Goal: Transaction & Acquisition: Book appointment/travel/reservation

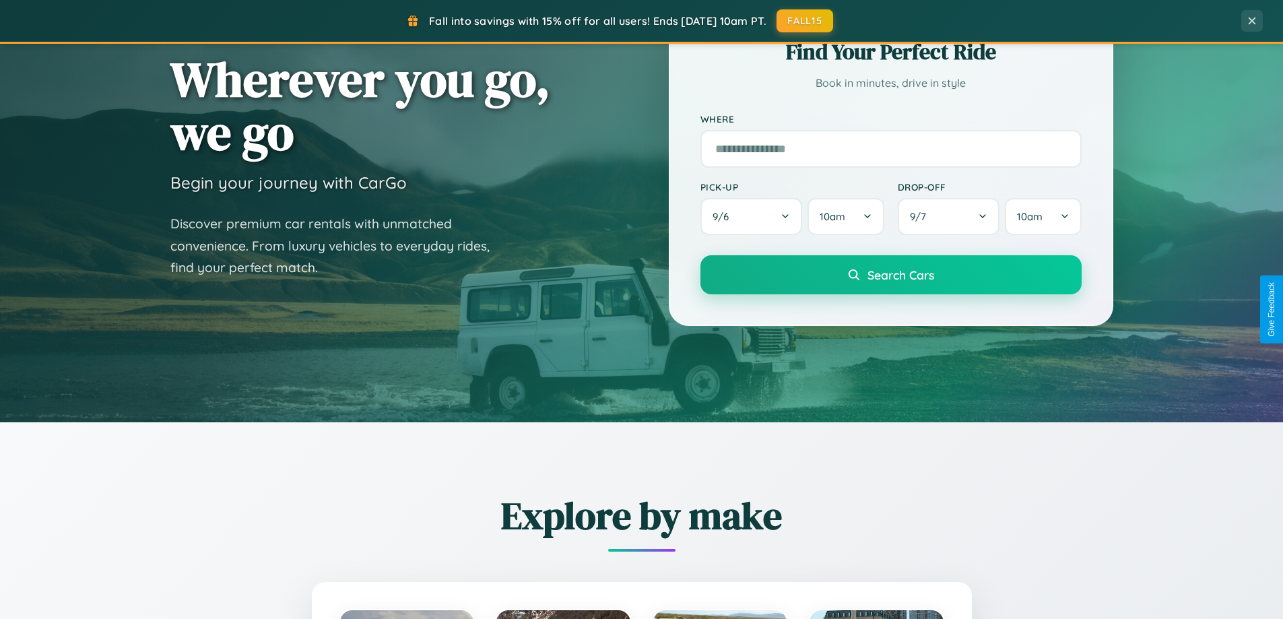
scroll to position [581, 0]
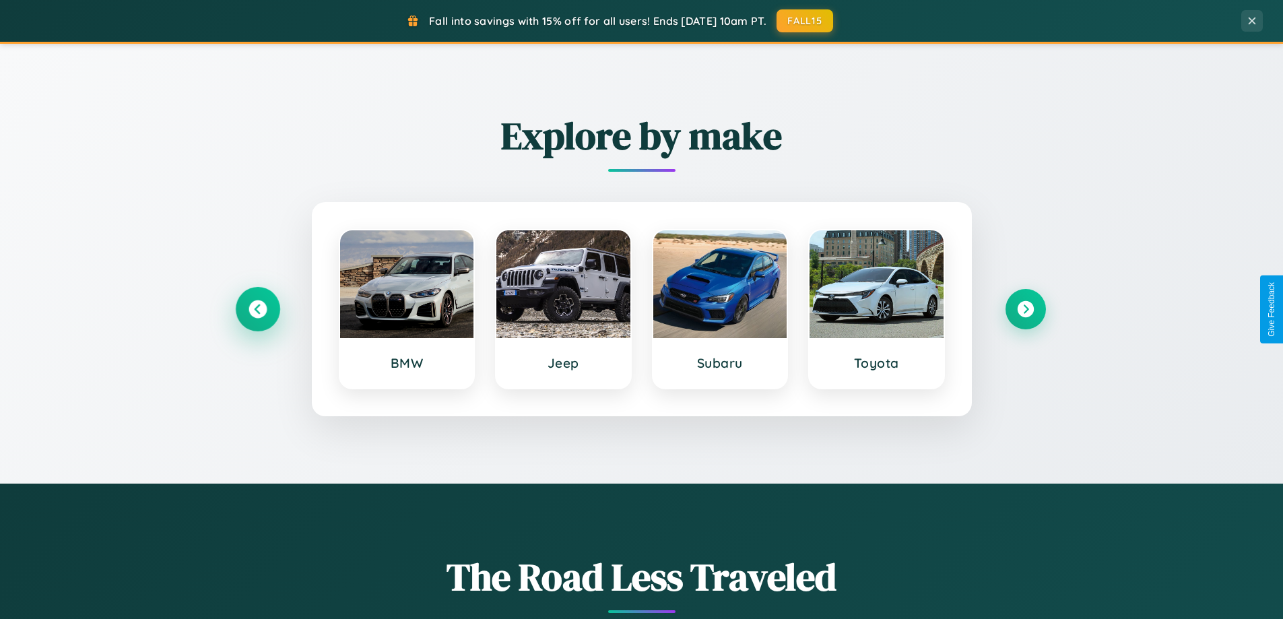
click at [257, 309] on icon at bounding box center [258, 309] width 18 height 18
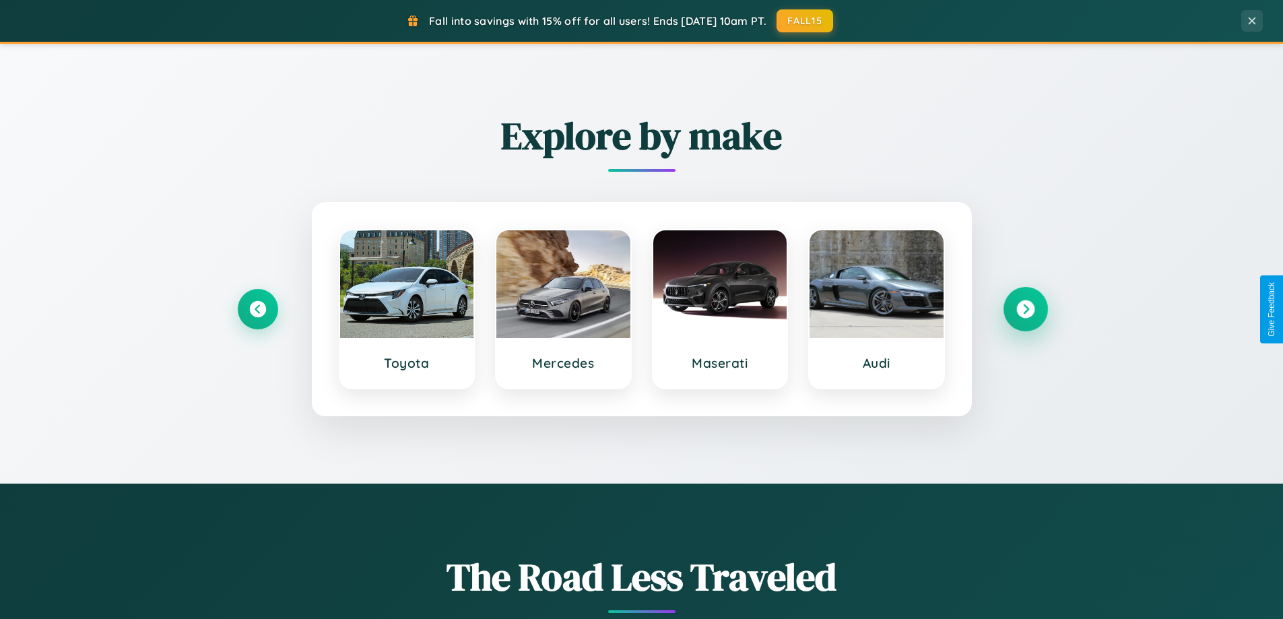
click at [1025, 309] on icon at bounding box center [1026, 309] width 18 height 18
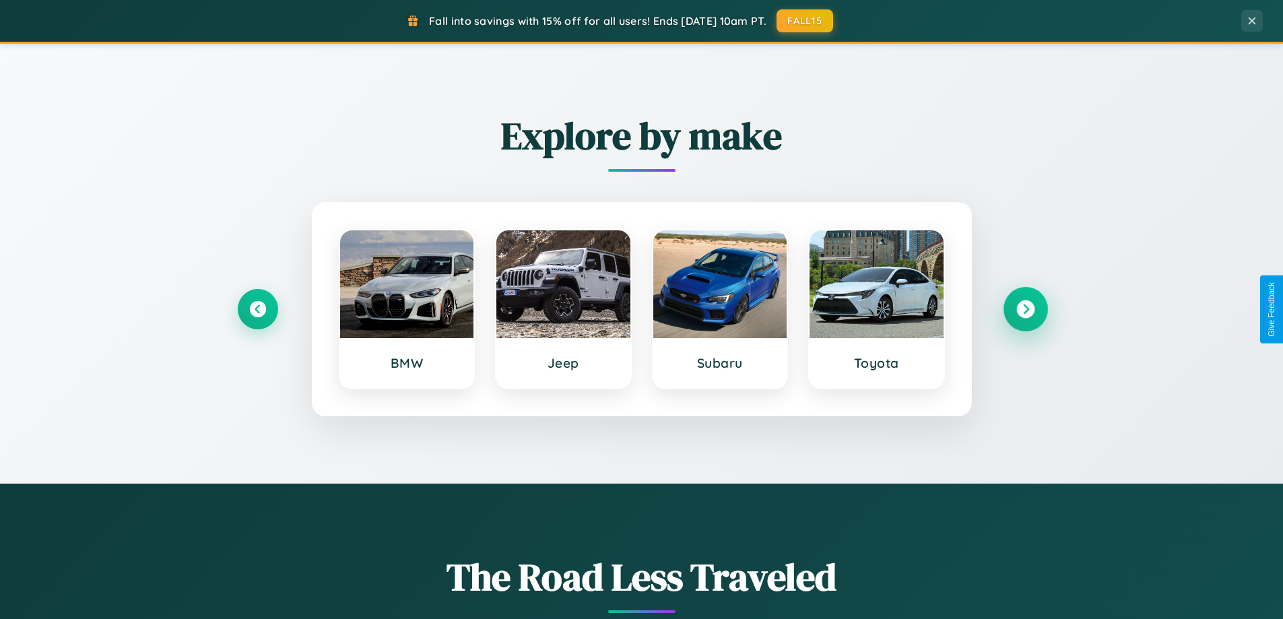
click at [1025, 309] on icon at bounding box center [1026, 309] width 18 height 18
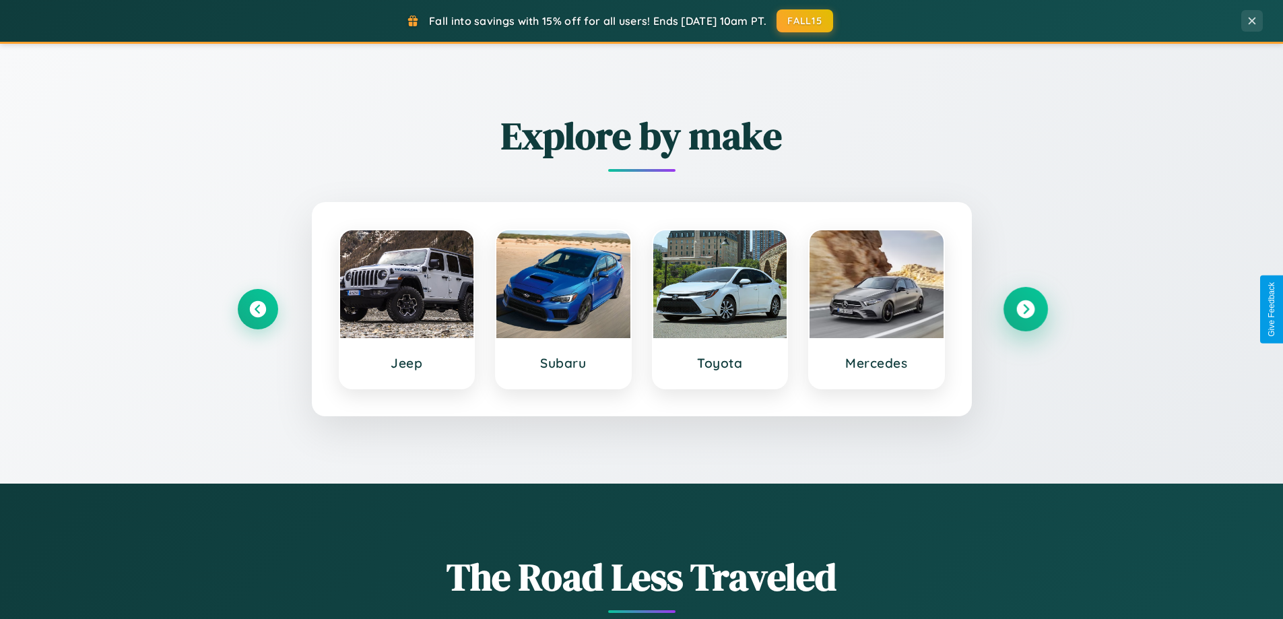
click at [1025, 309] on icon at bounding box center [1026, 309] width 18 height 18
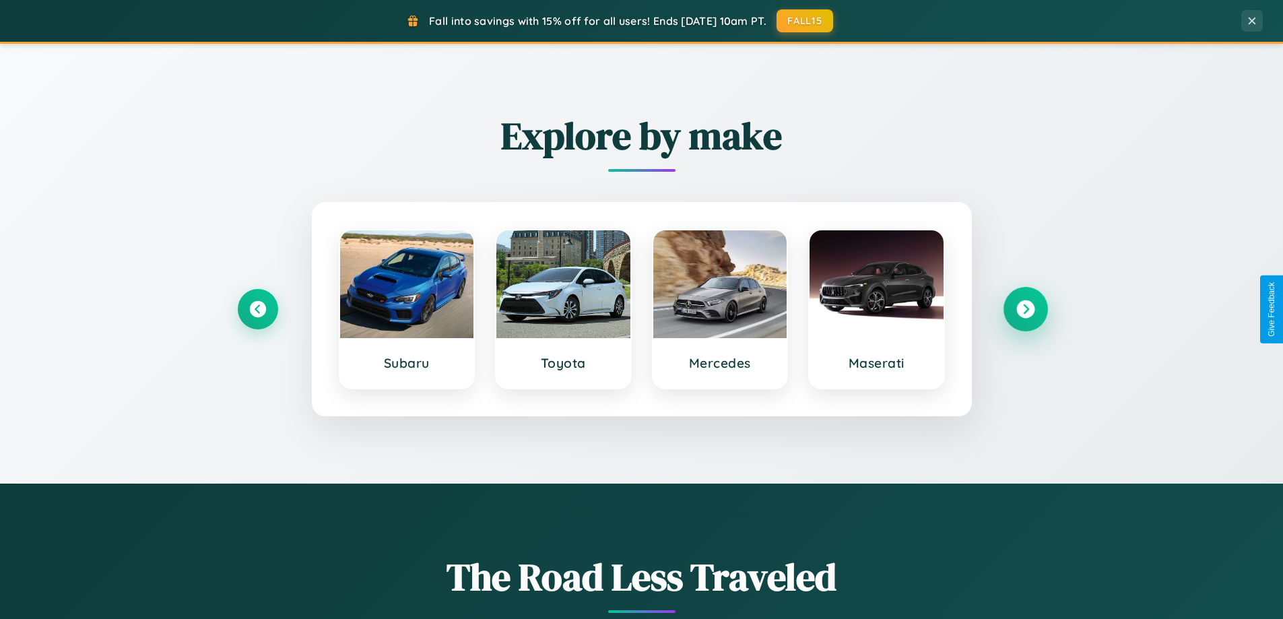
click at [1025, 309] on icon at bounding box center [1026, 309] width 18 height 18
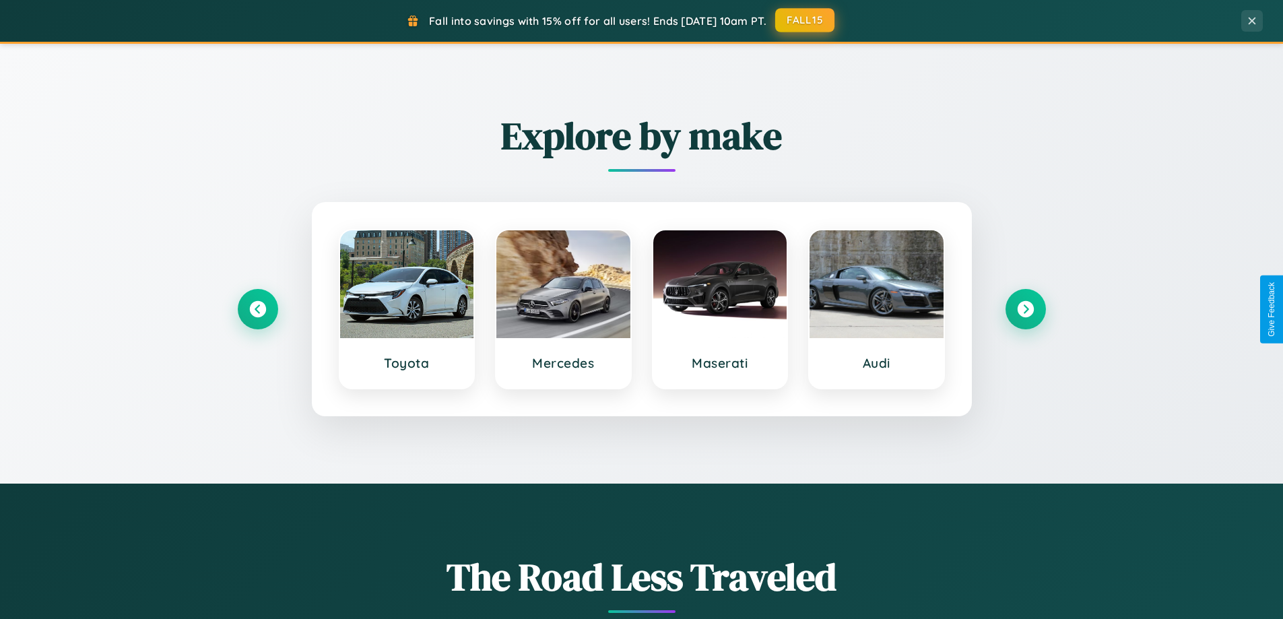
click at [806, 20] on button "FALL15" at bounding box center [804, 20] width 59 height 24
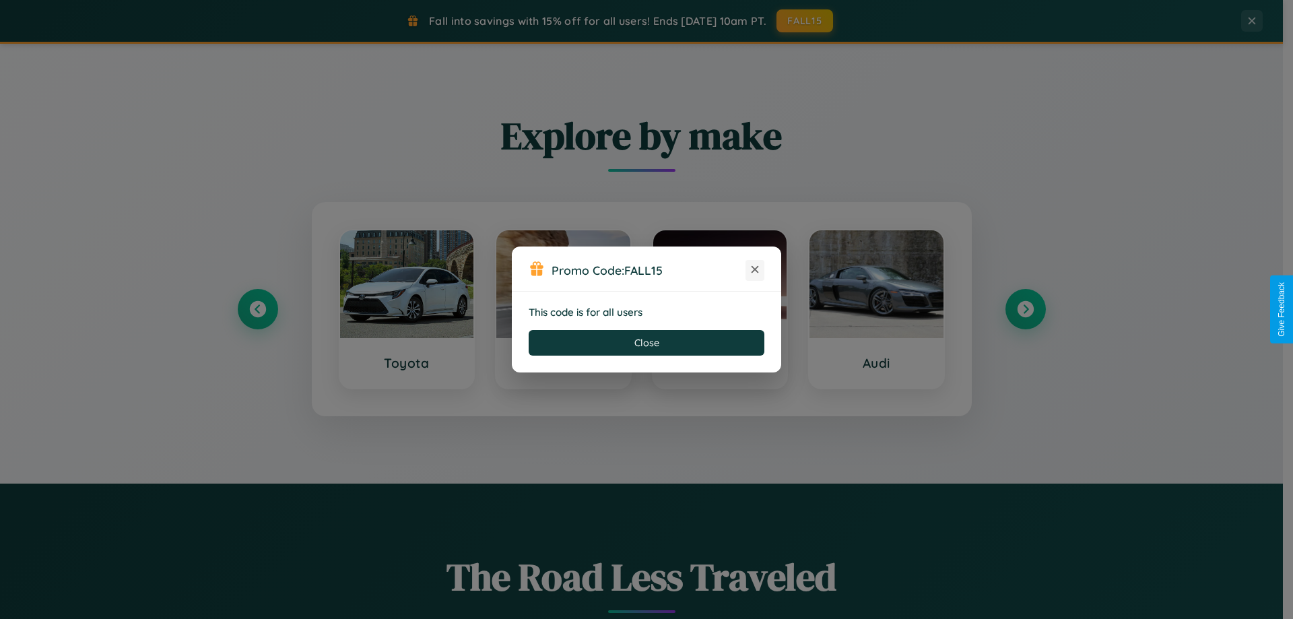
click at [755, 270] on icon at bounding box center [754, 269] width 13 height 13
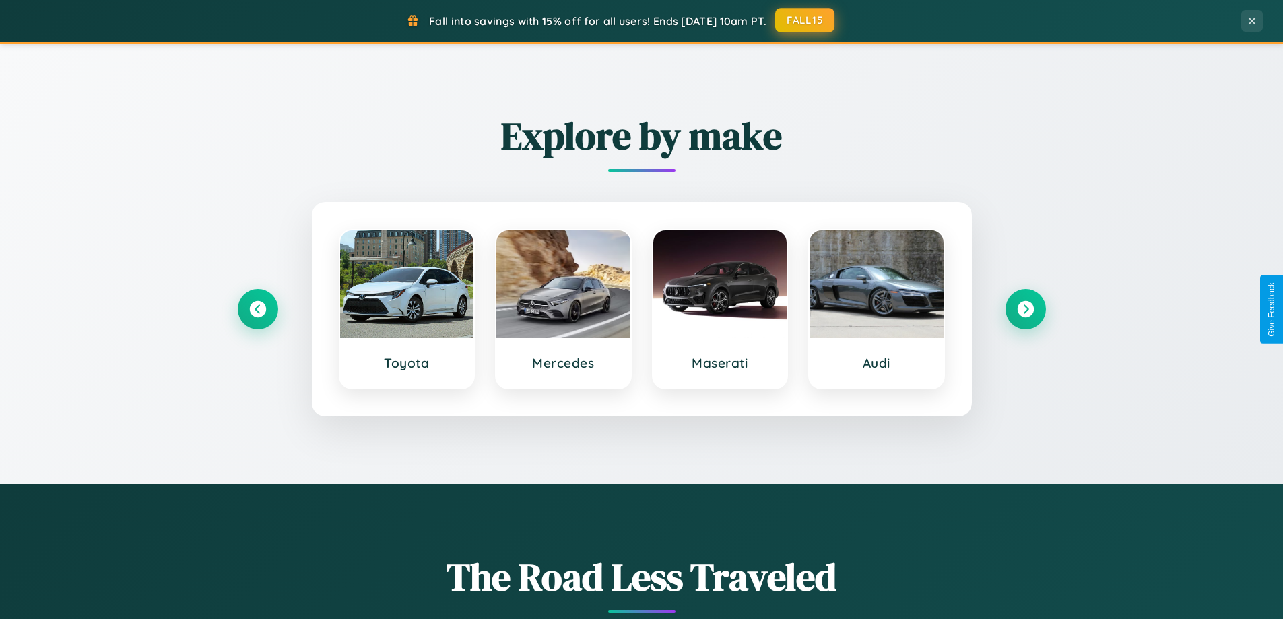
click at [806, 20] on button "FALL15" at bounding box center [804, 20] width 59 height 24
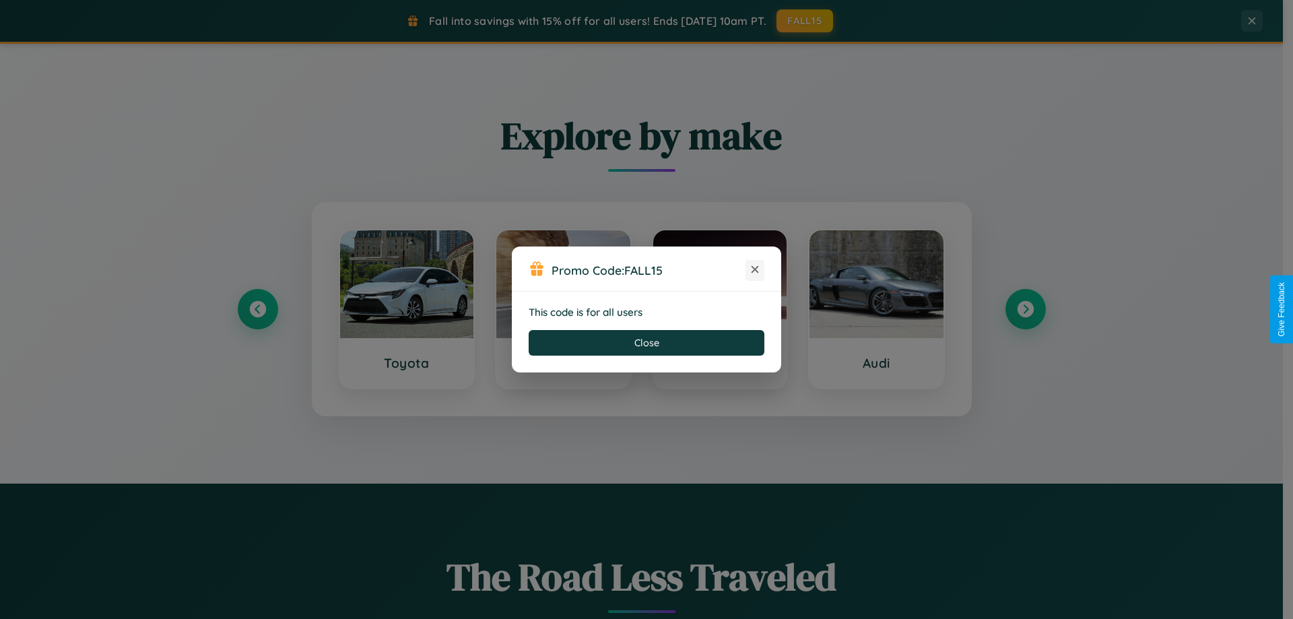
click at [755, 270] on icon at bounding box center [754, 269] width 13 height 13
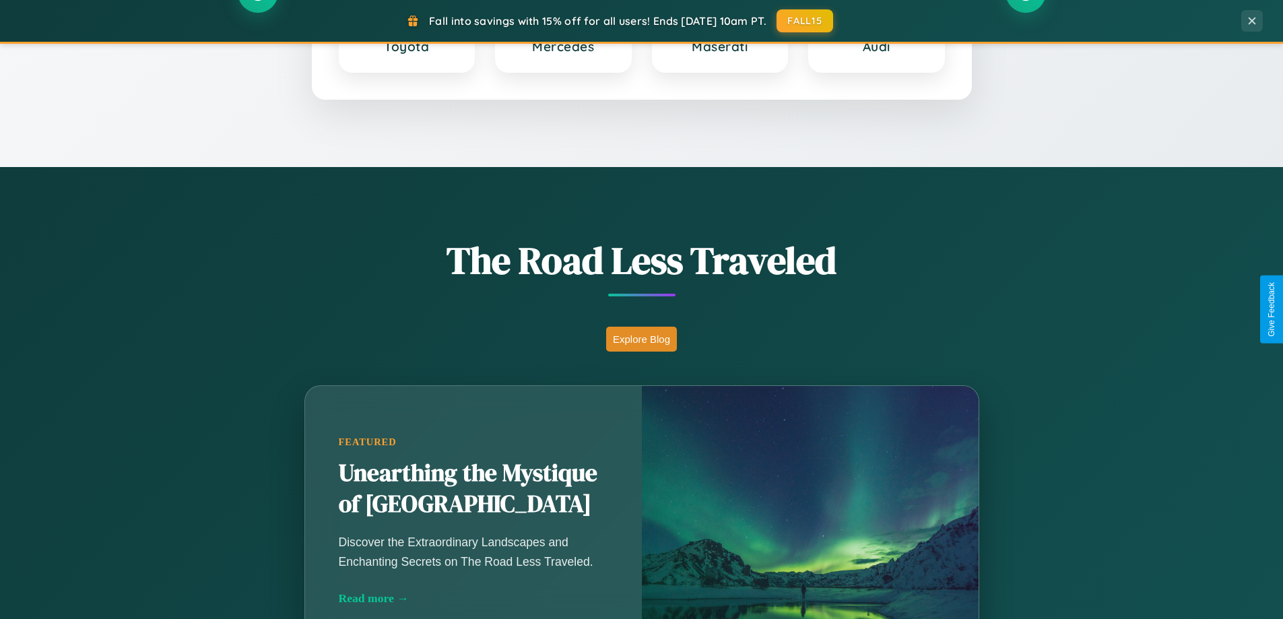
scroll to position [927, 0]
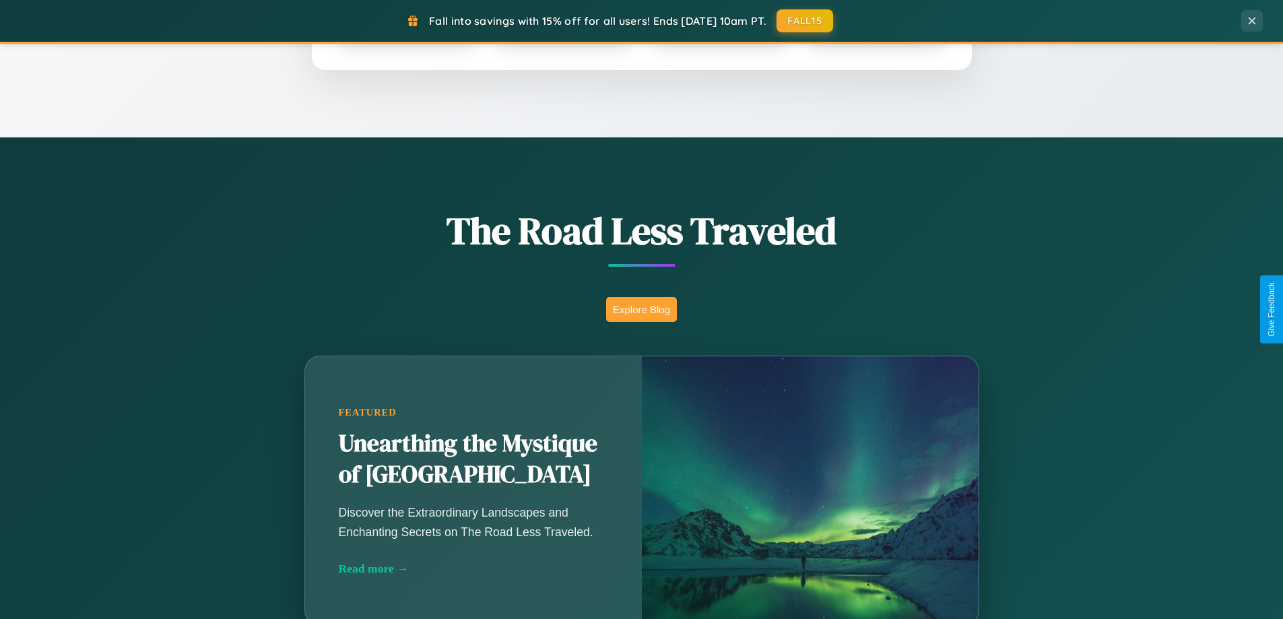
click at [641, 309] on button "Explore Blog" at bounding box center [641, 309] width 71 height 25
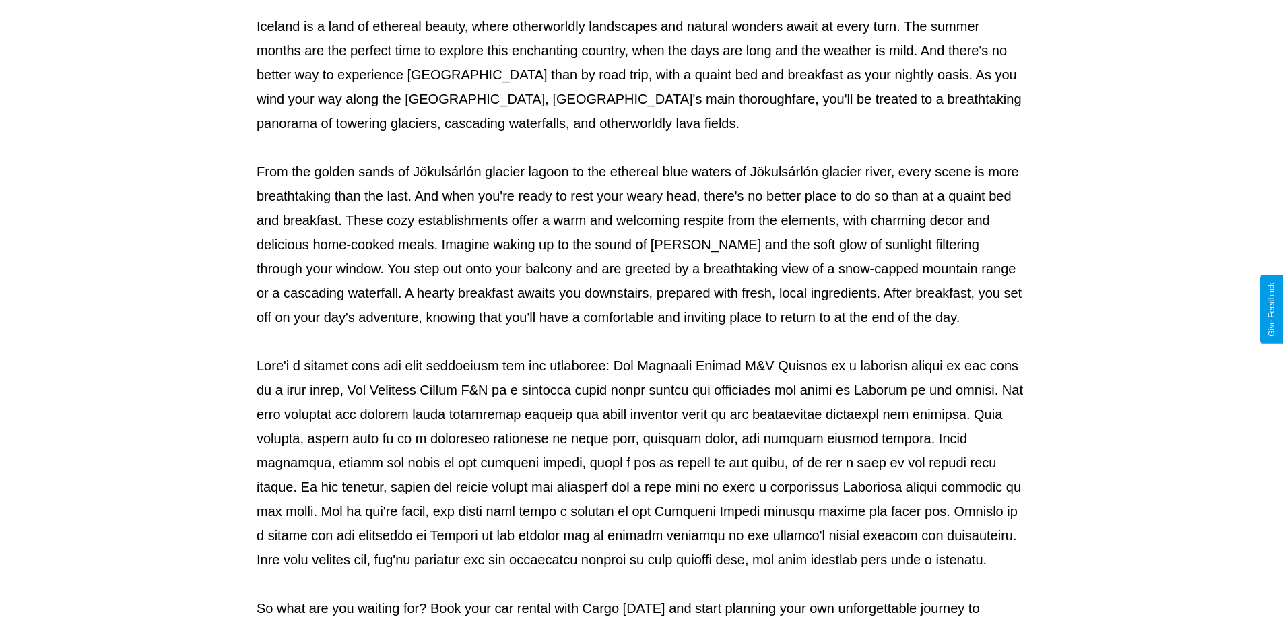
scroll to position [436, 0]
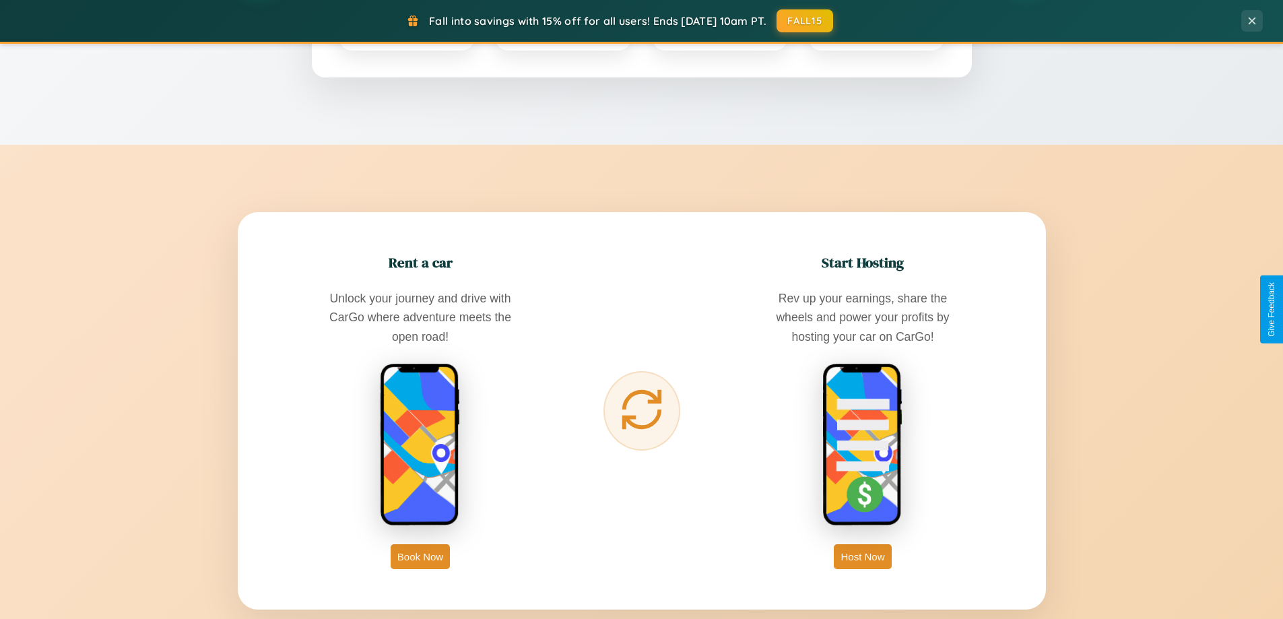
scroll to position [2165, 0]
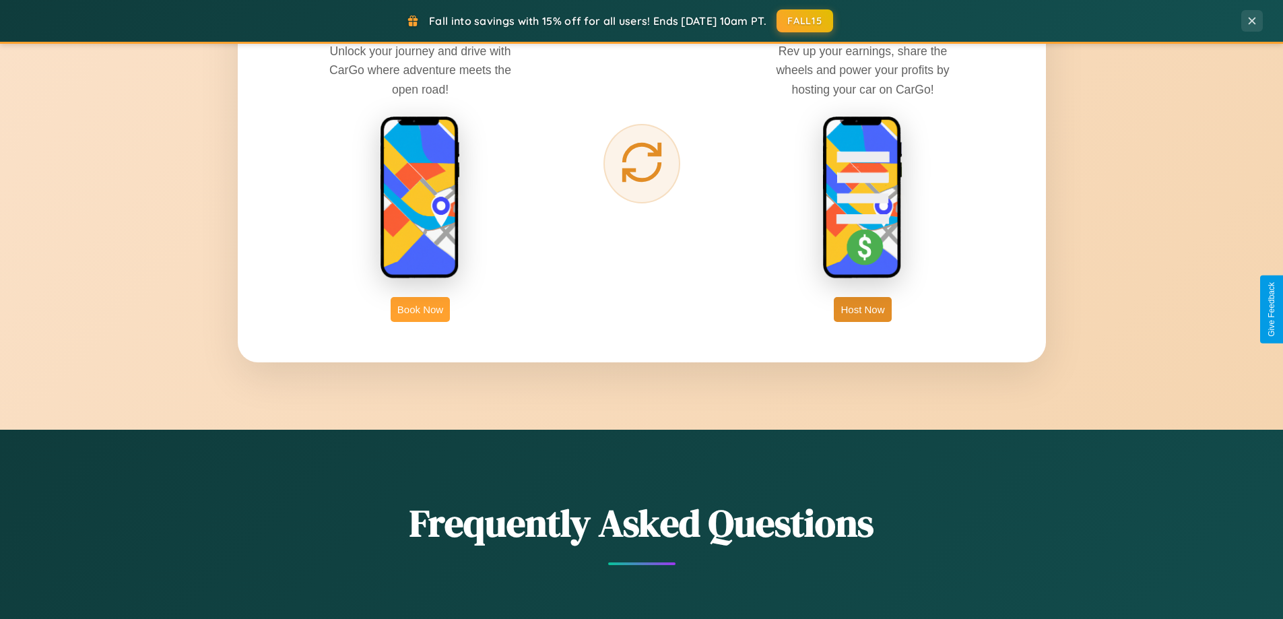
click at [420, 309] on button "Book Now" at bounding box center [420, 309] width 59 height 25
